Goal: Check status: Check status

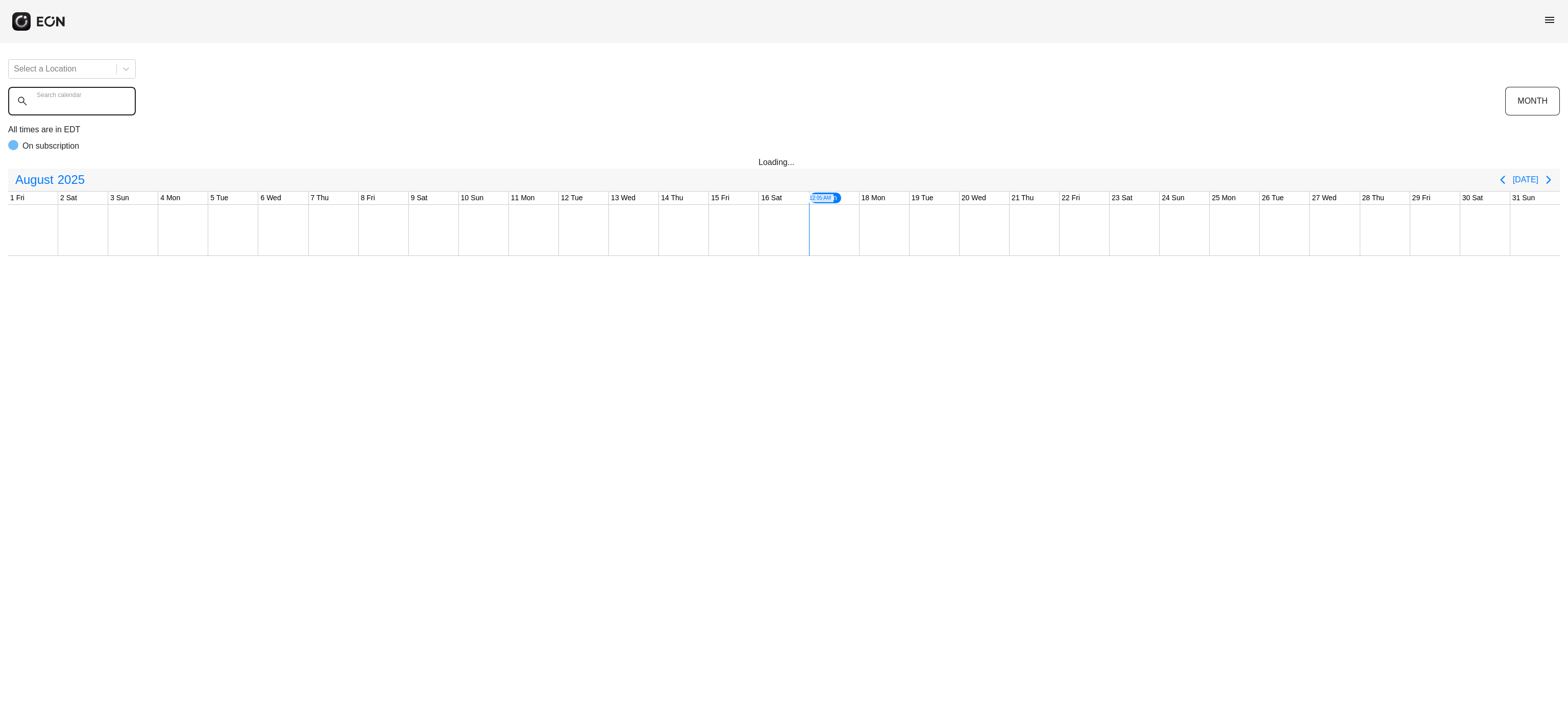
click at [63, 110] on calendar "Search calendar" at bounding box center [72, 101] width 127 height 29
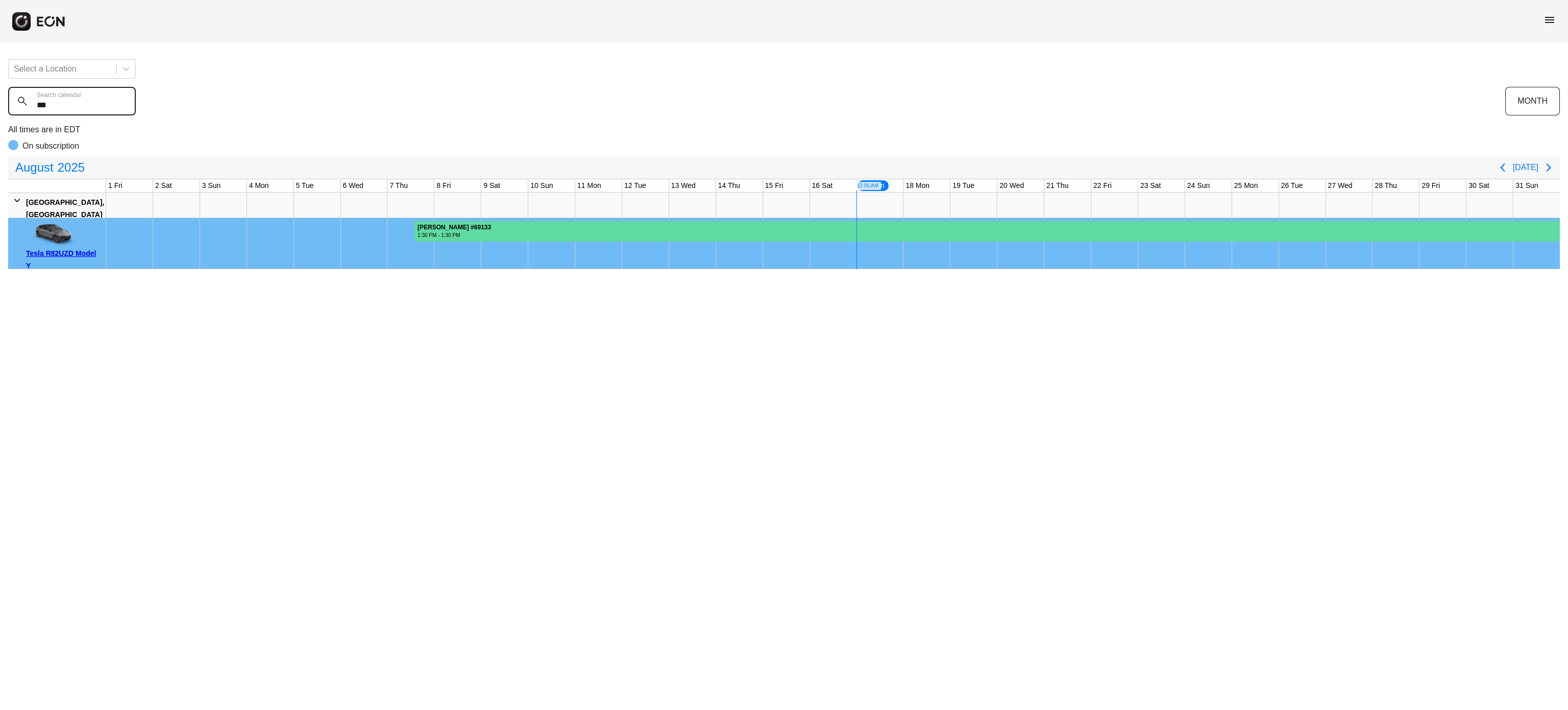
type calendar "***"
click at [715, 224] on div at bounding box center [987, 231] width 1145 height 20
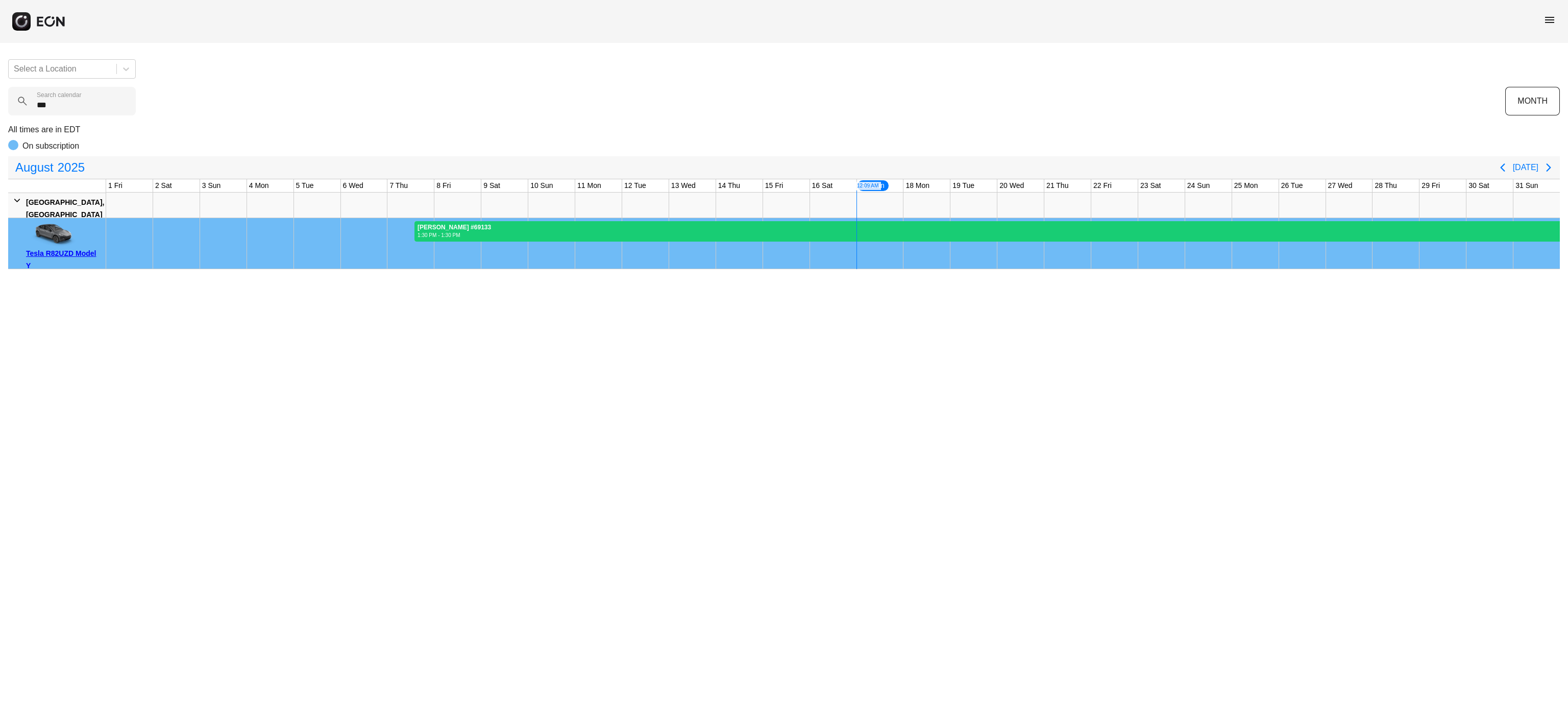
click at [556, 229] on div at bounding box center [987, 231] width 1145 height 20
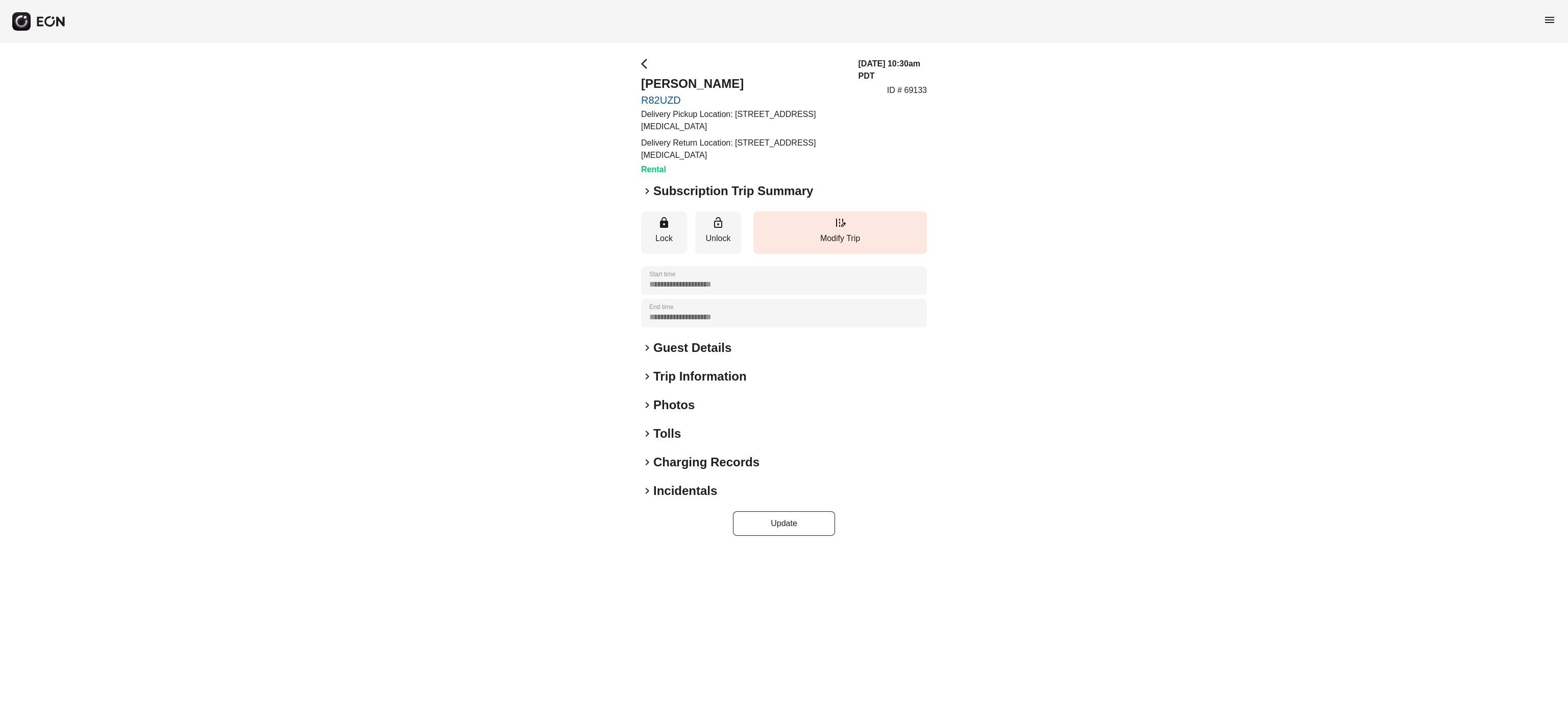
click at [918, 93] on p "ID # 69133" at bounding box center [907, 90] width 40 height 12
click at [914, 96] on p "ID # 69133" at bounding box center [907, 90] width 40 height 12
copy p "69133"
